Goal: Transaction & Acquisition: Purchase product/service

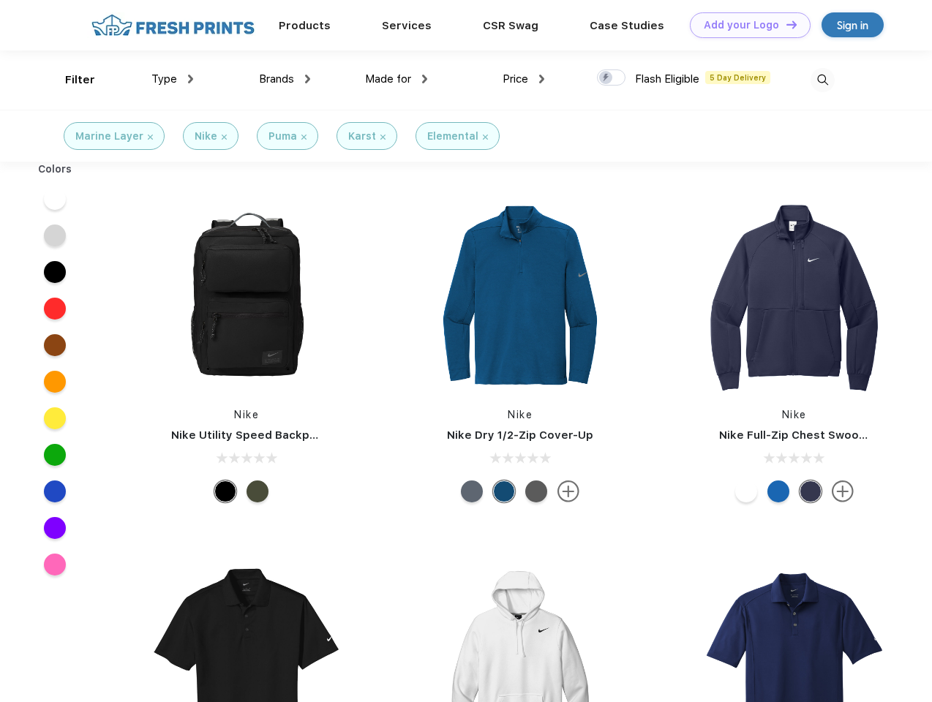
click at [745, 25] on link "Add your Logo Design Tool" at bounding box center [750, 25] width 121 height 26
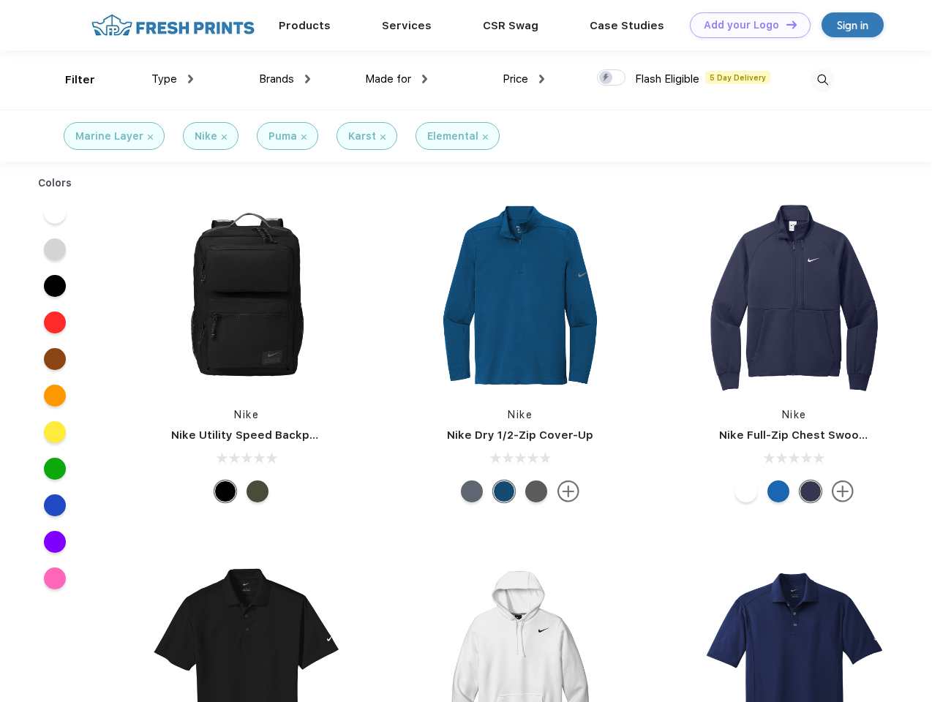
click at [0, 0] on div "Design Tool" at bounding box center [0, 0] width 0 height 0
click at [785, 24] on link "Add your Logo Design Tool" at bounding box center [750, 25] width 121 height 26
click at [70, 80] on div "Filter" at bounding box center [80, 80] width 30 height 17
click at [173, 79] on span "Type" at bounding box center [164, 78] width 26 height 13
click at [285, 79] on span "Brands" at bounding box center [276, 78] width 35 height 13
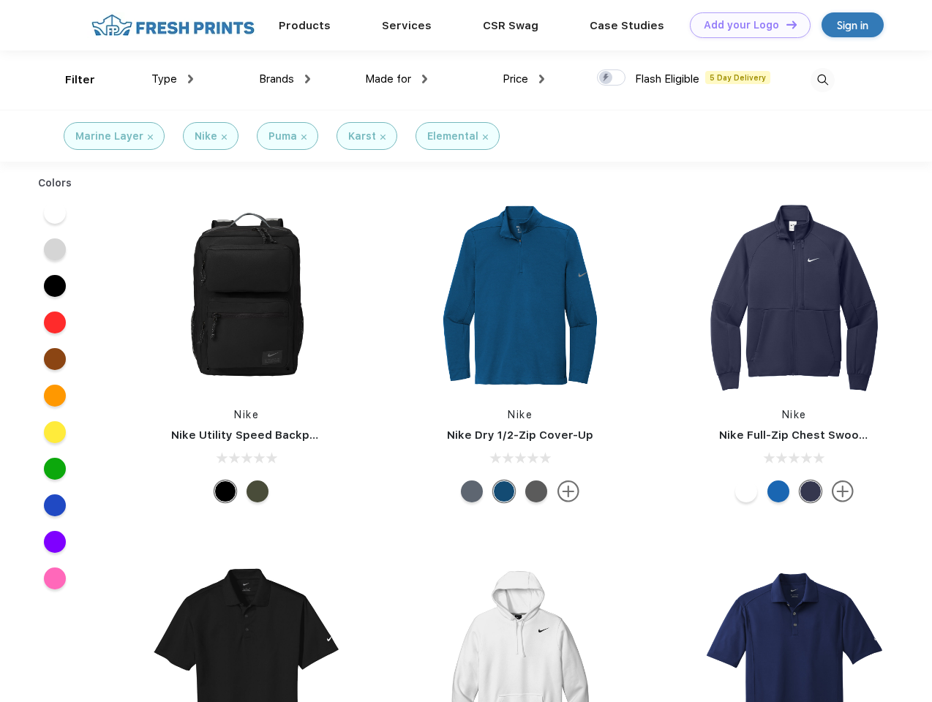
click at [396, 79] on span "Made for" at bounding box center [388, 78] width 46 height 13
click at [524, 79] on span "Price" at bounding box center [515, 78] width 26 height 13
click at [611, 78] on div at bounding box center [611, 77] width 29 height 16
click at [606, 78] on input "checkbox" at bounding box center [602, 74] width 10 height 10
click at [822, 80] on img at bounding box center [822, 80] width 24 height 24
